Goal: Find specific page/section: Find specific page/section

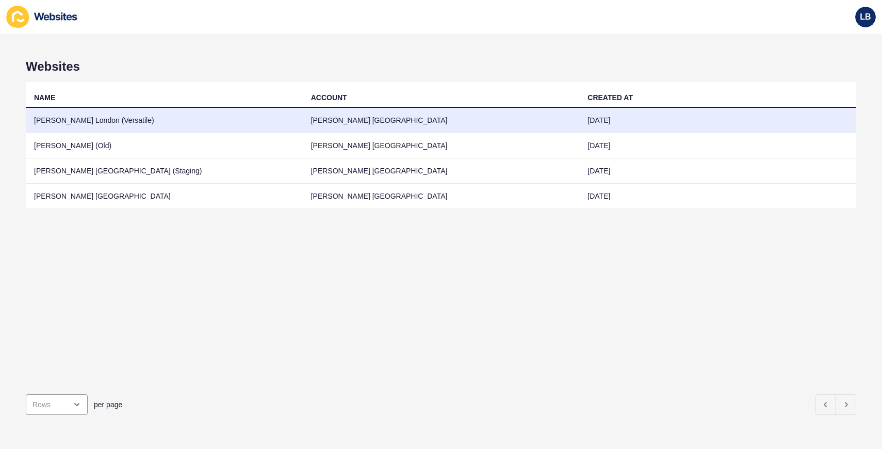
click at [114, 117] on td "[PERSON_NAME] London (Versatile)" at bounding box center [164, 120] width 277 height 25
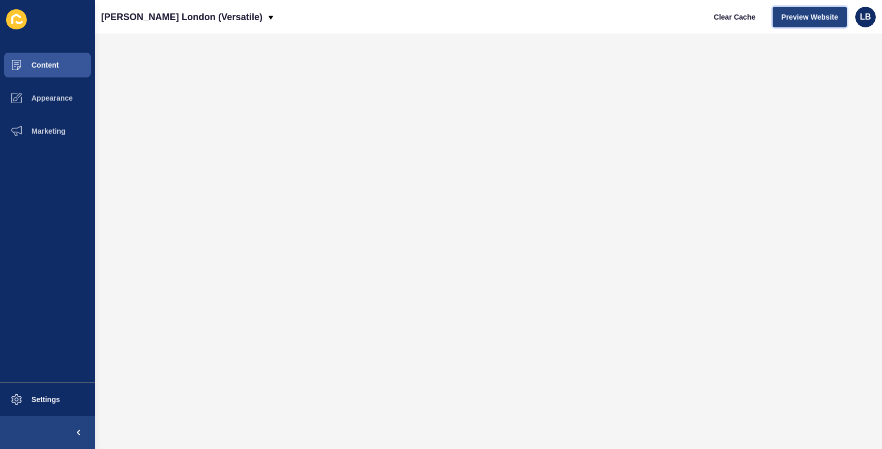
click at [802, 14] on span "Preview Website" at bounding box center [810, 17] width 57 height 10
